Goal: Transaction & Acquisition: Book appointment/travel/reservation

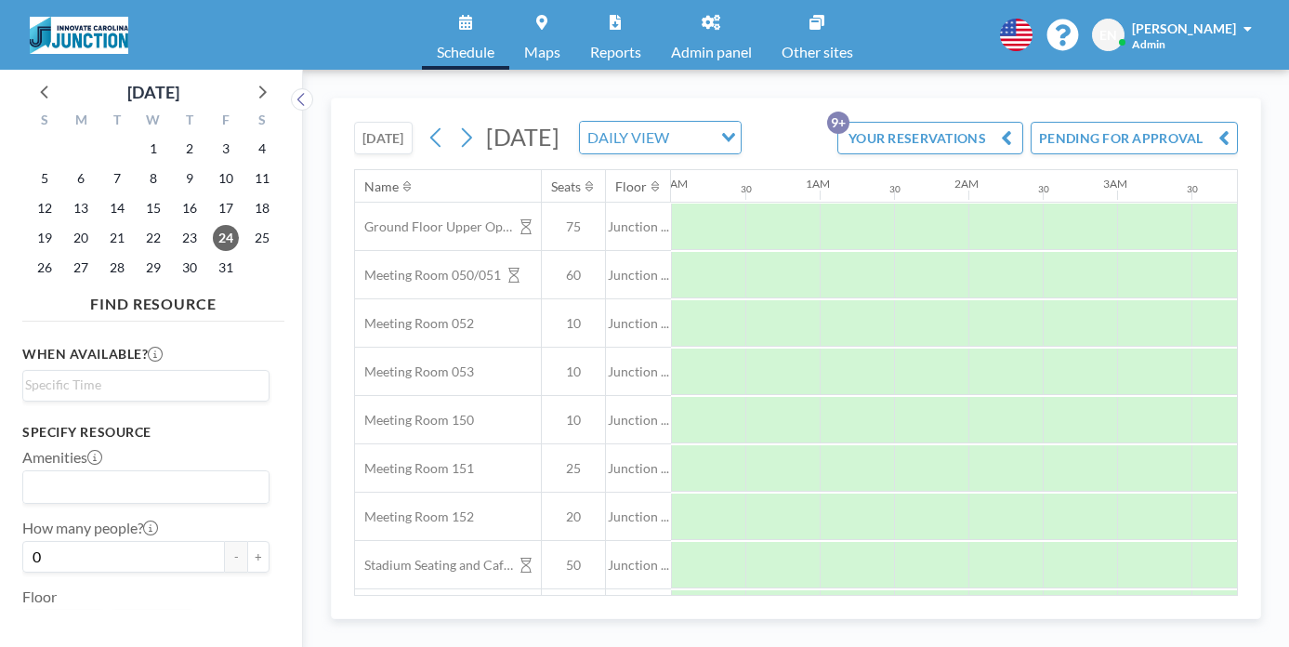
scroll to position [0, 906]
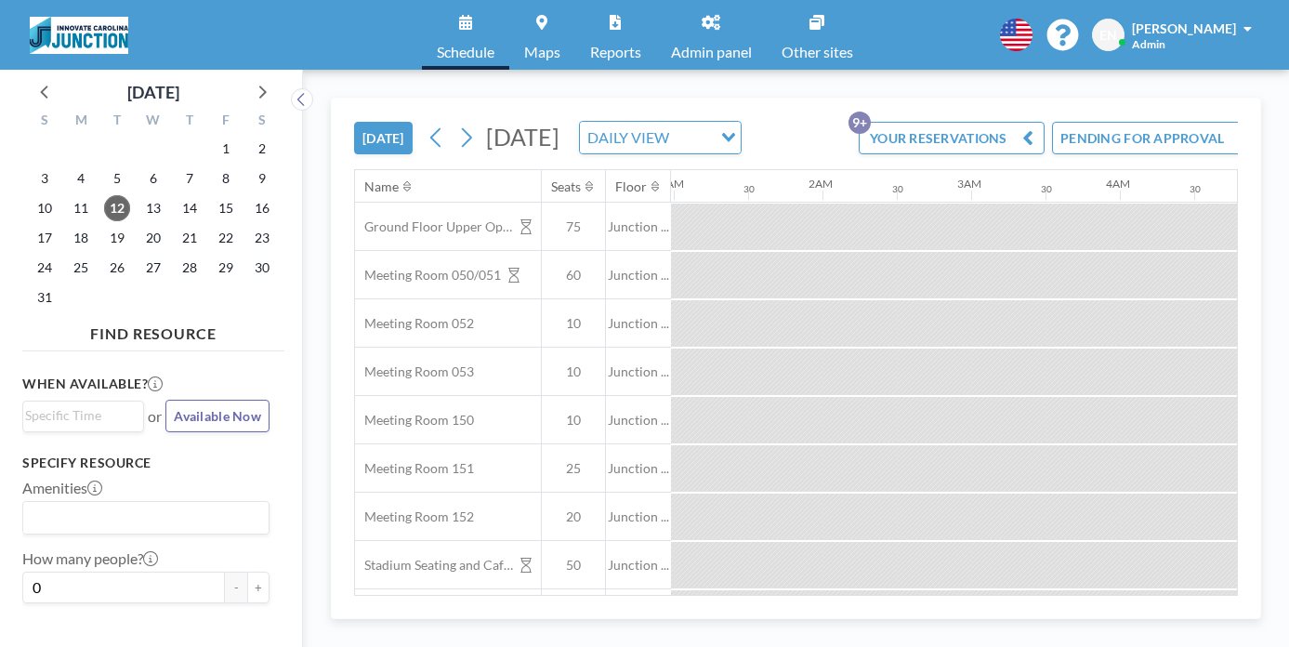
scroll to position [0, 1027]
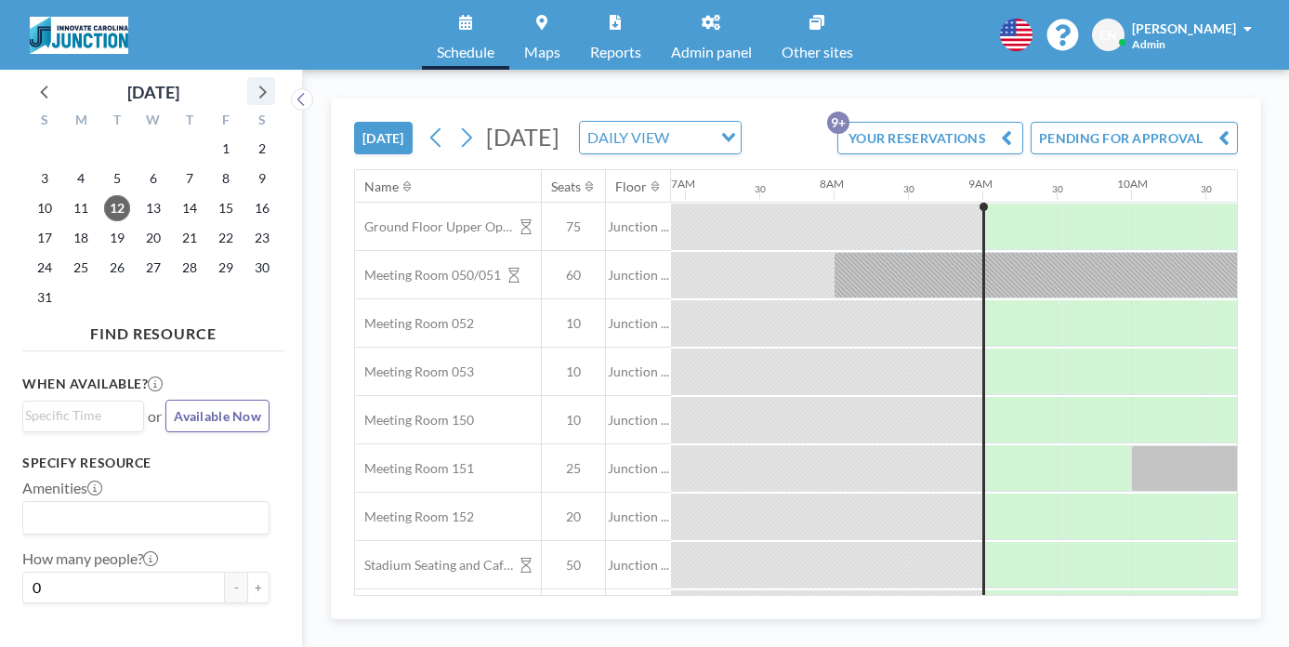
click at [249, 80] on icon at bounding box center [261, 91] width 24 height 24
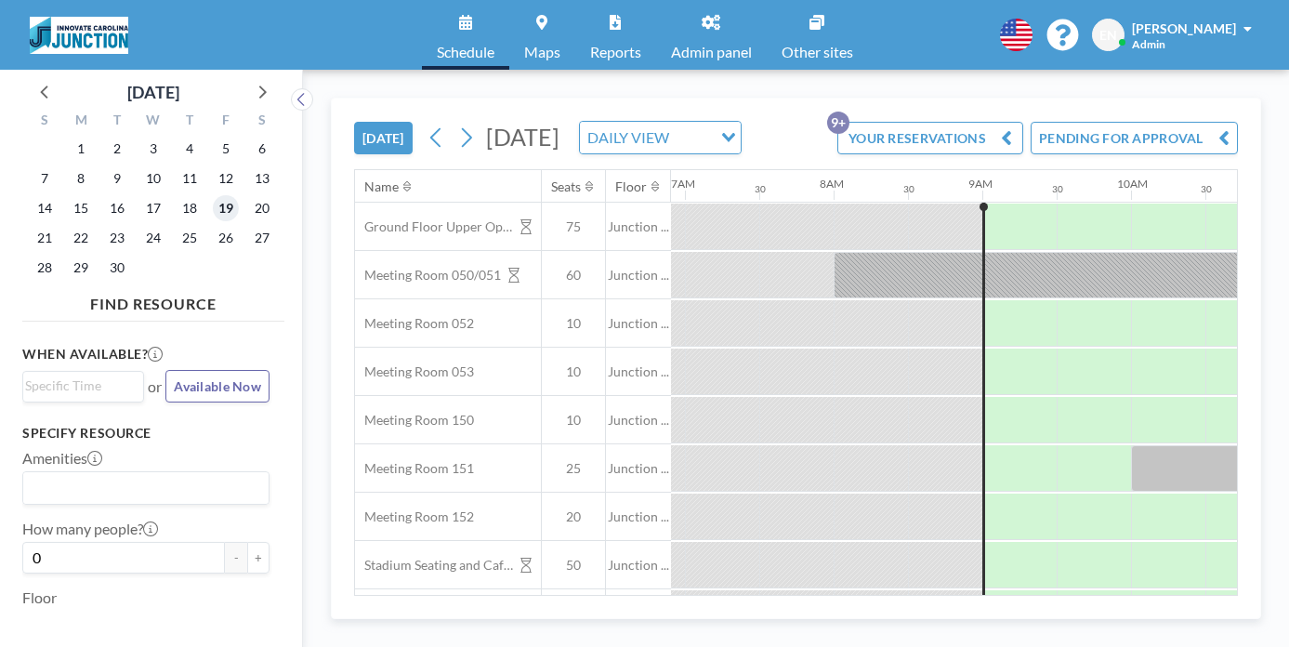
click at [213, 195] on span "19" at bounding box center [226, 208] width 26 height 26
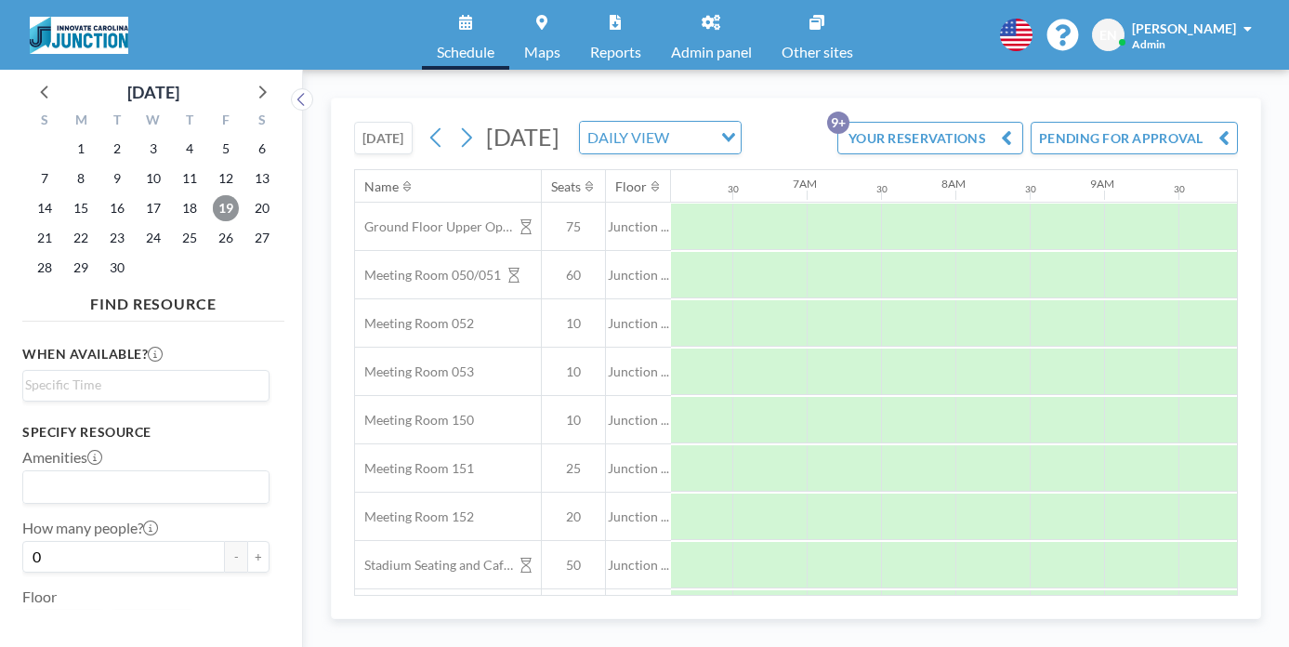
scroll to position [0, 906]
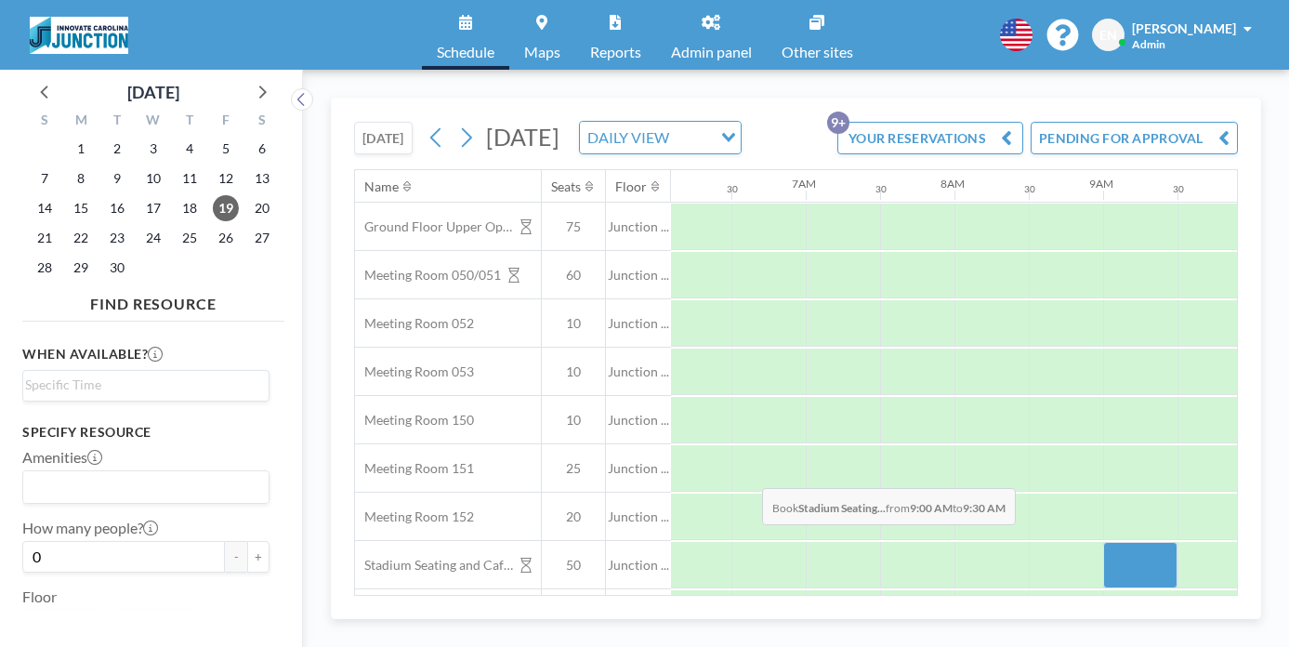
click at [1103, 542] on div at bounding box center [1140, 565] width 74 height 46
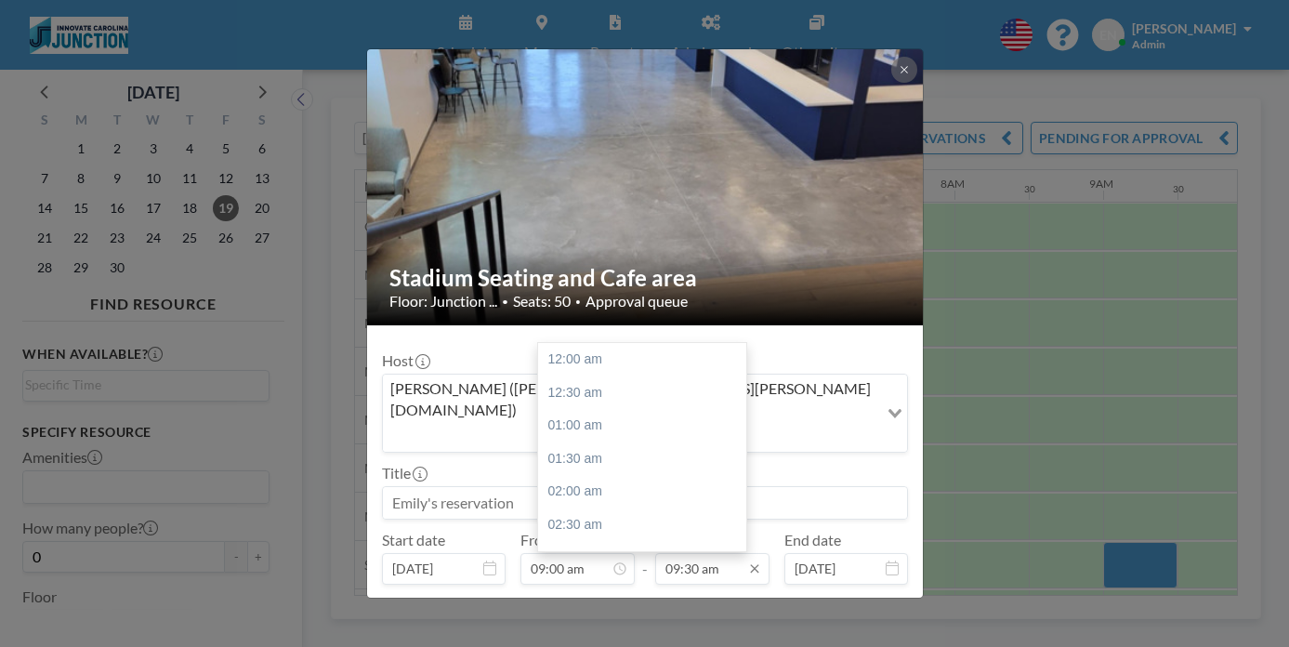
scroll to position [564, 0]
click at [711, 553] on input "09:30 am" at bounding box center [712, 569] width 114 height 32
click at [573, 540] on div "11:30 am" at bounding box center [642, 556] width 208 height 33
type input "11:30 am"
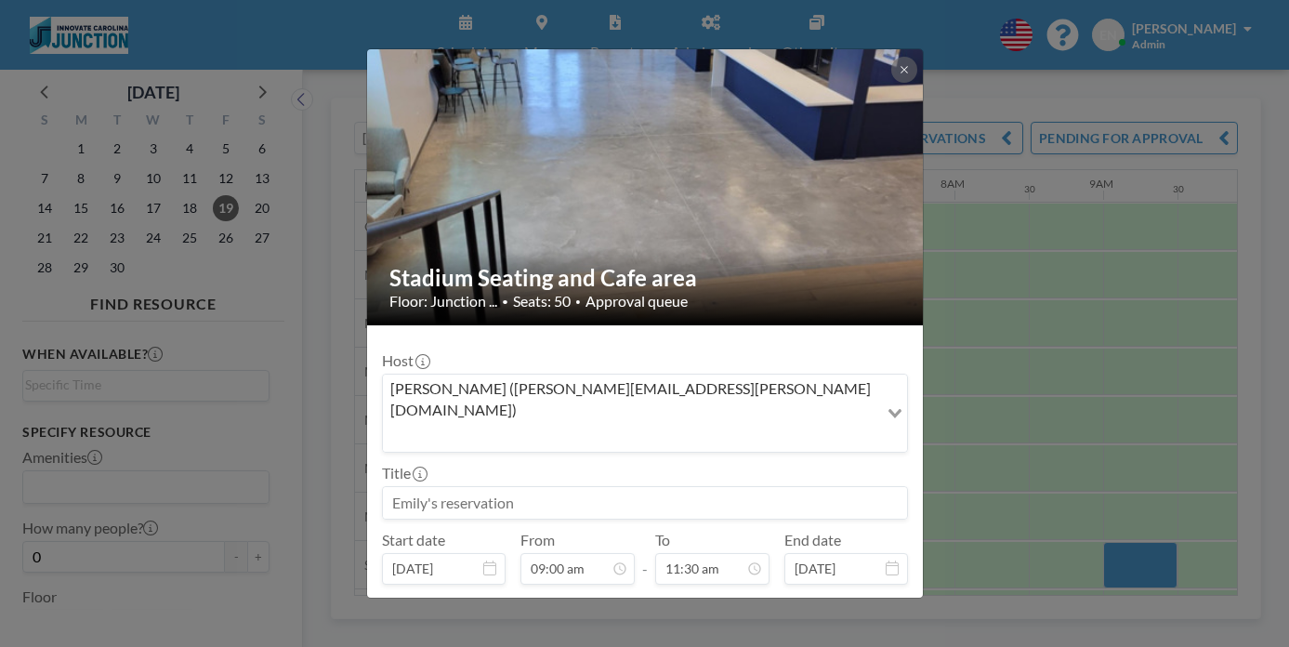
click at [637, 487] on input at bounding box center [645, 503] width 524 height 32
type input "M"
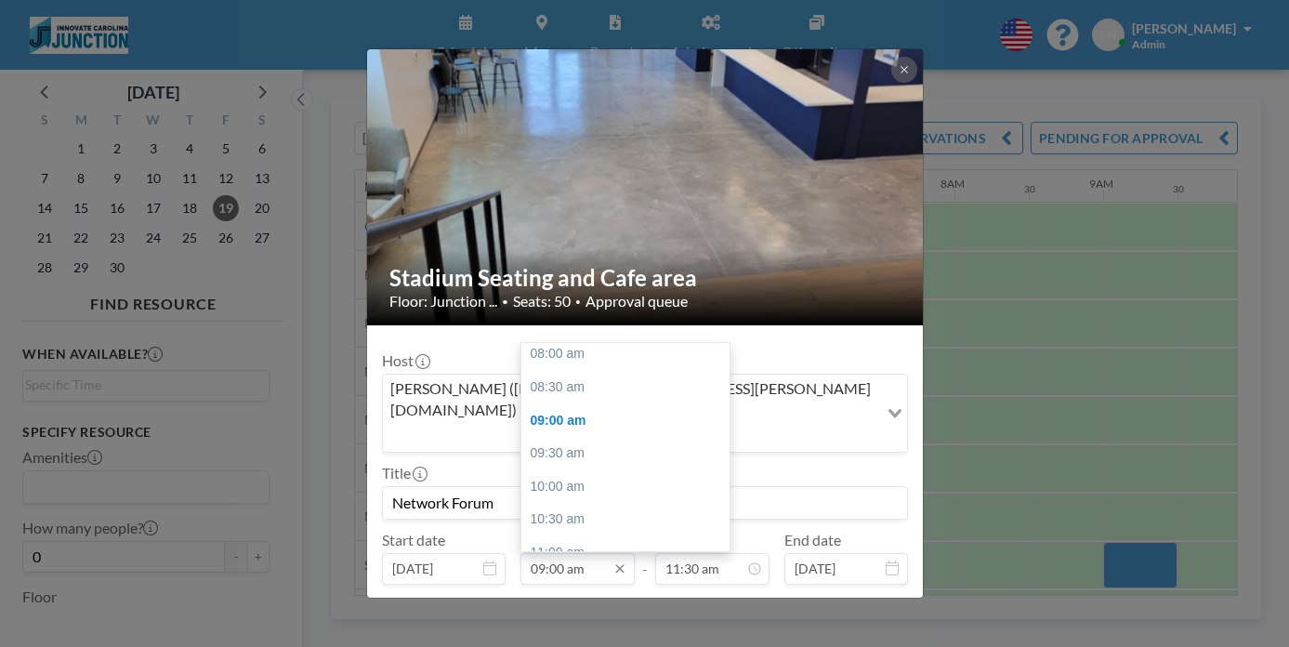
scroll to position [59, 0]
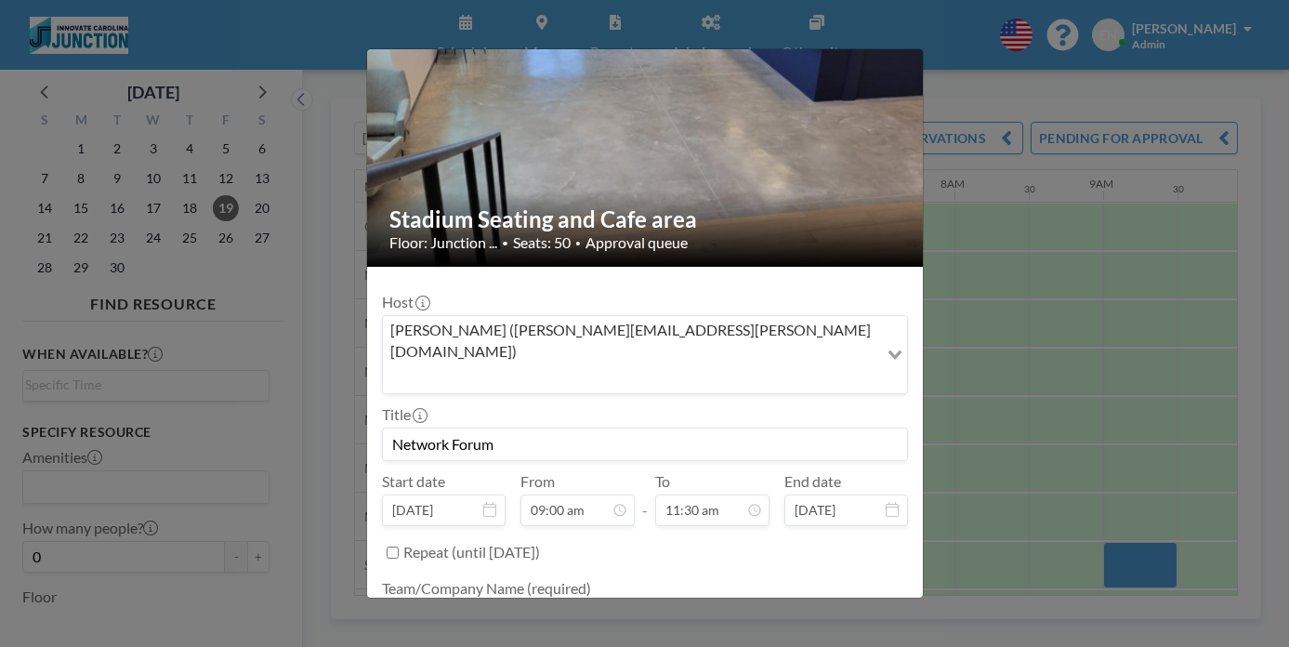
type input "Network Forum"
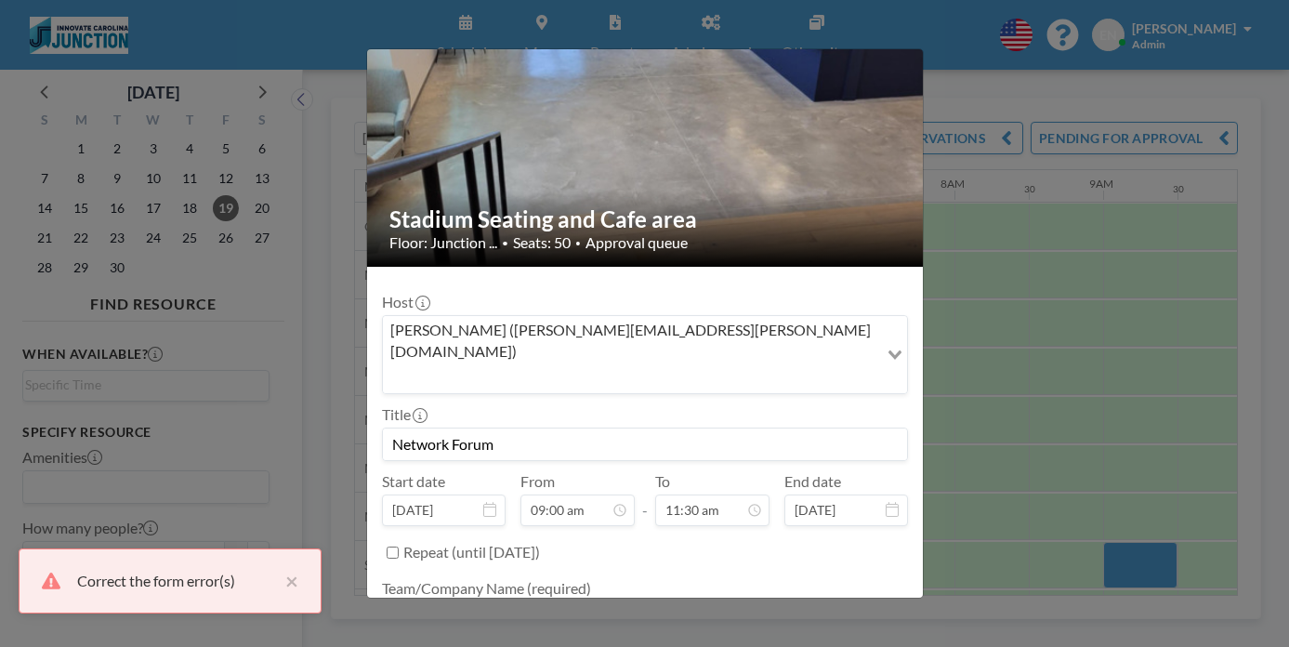
click at [543, 601] on textarea at bounding box center [645, 617] width 526 height 32
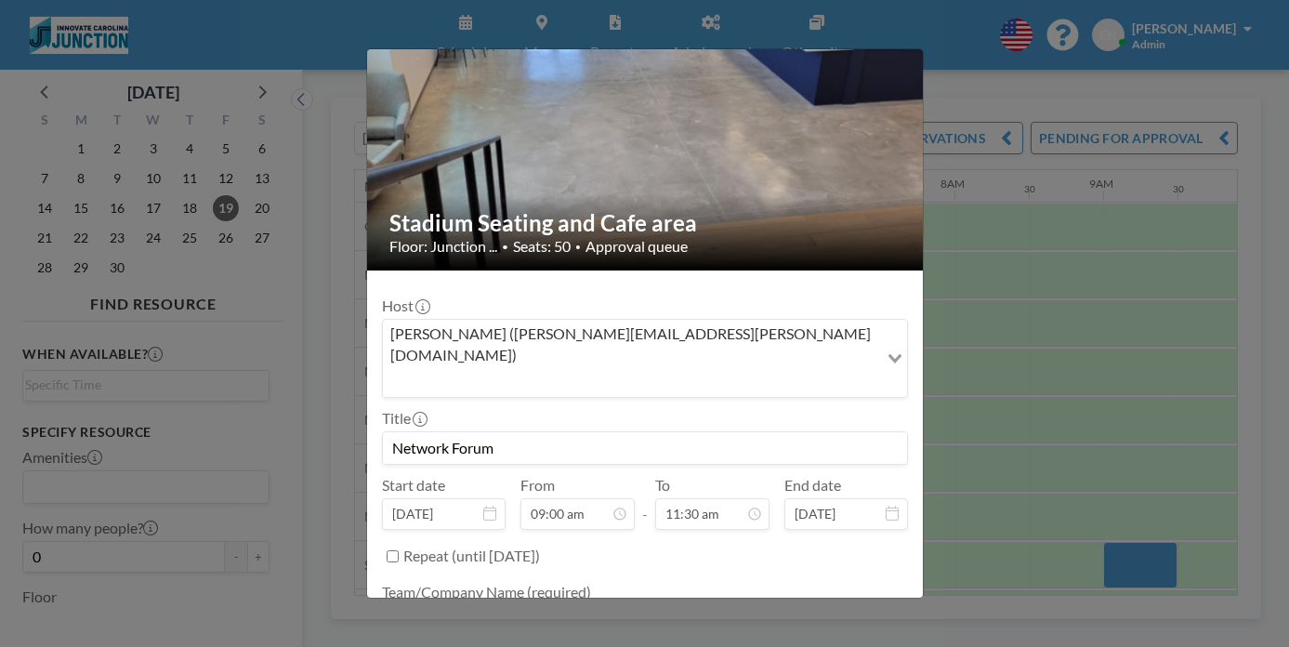
type textarea "Innovate Carolina"
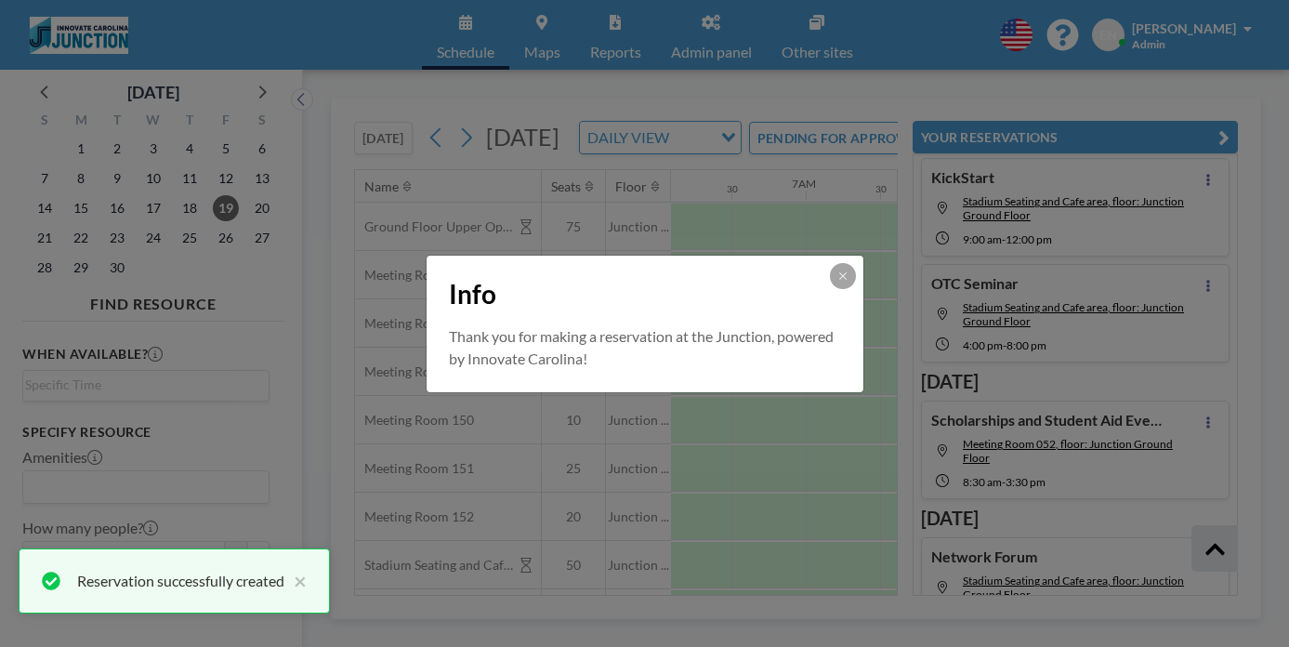
scroll to position [468, 0]
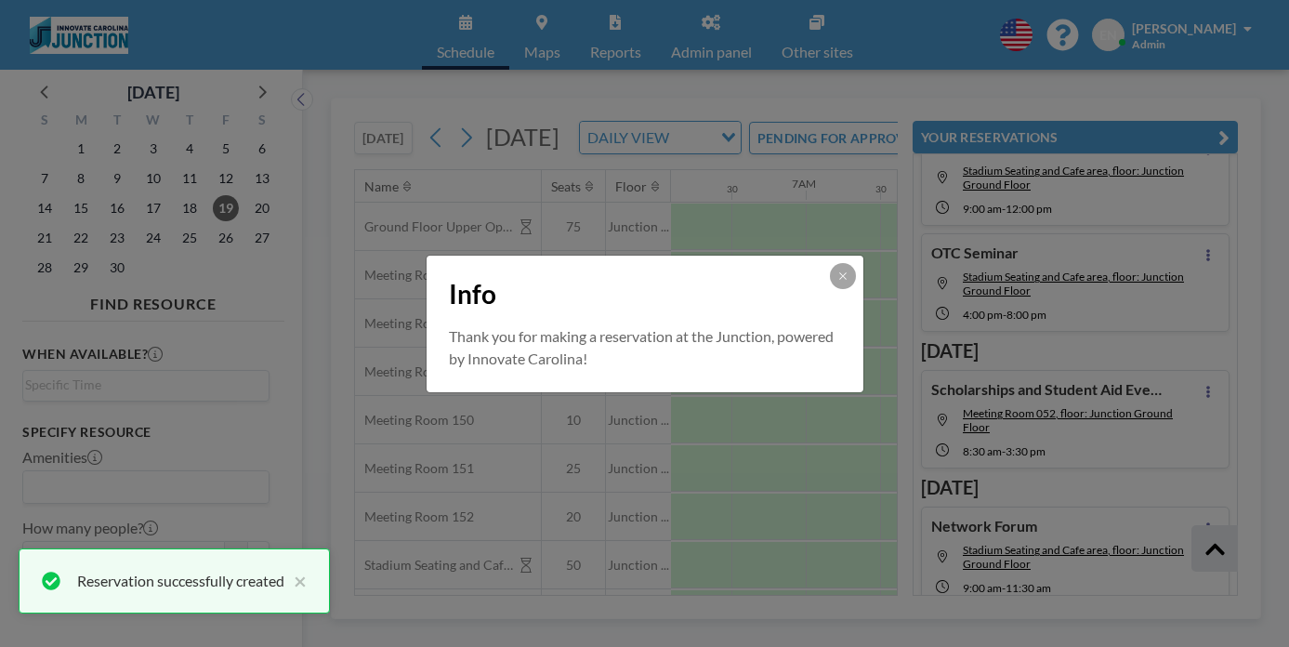
click at [860, 60] on div "Info Thank you for making a reservation at the Junction, powered by Innovate Ca…" at bounding box center [644, 323] width 1289 height 647
